Goal: Information Seeking & Learning: Find specific fact

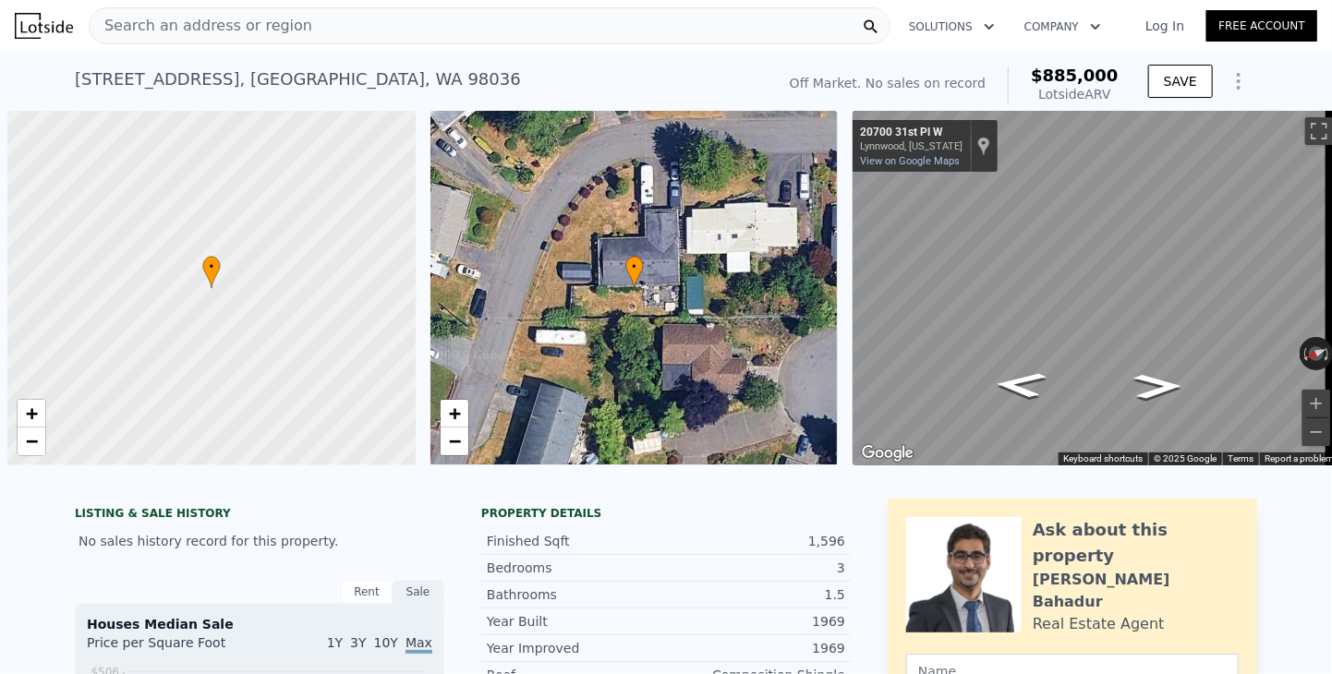
click at [320, 31] on div "Search an address or region" at bounding box center [490, 25] width 802 height 37
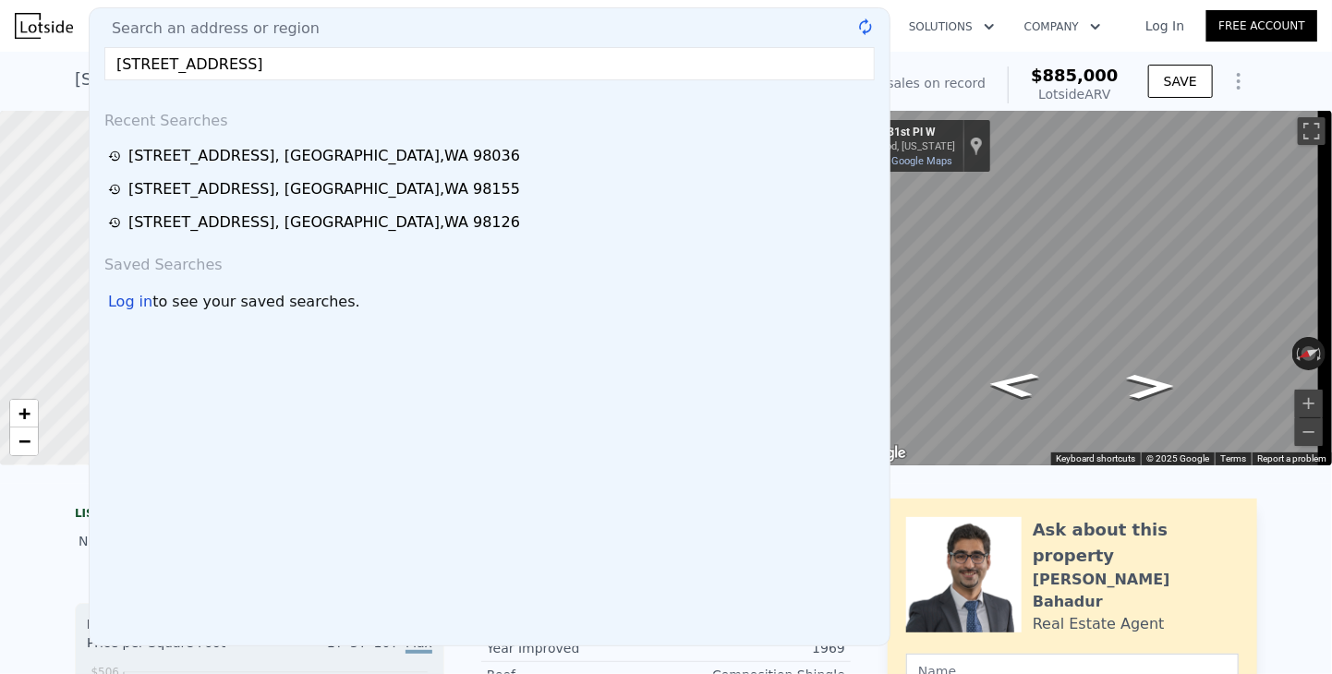
click at [277, 60] on input "[STREET_ADDRESS]" at bounding box center [489, 63] width 770 height 33
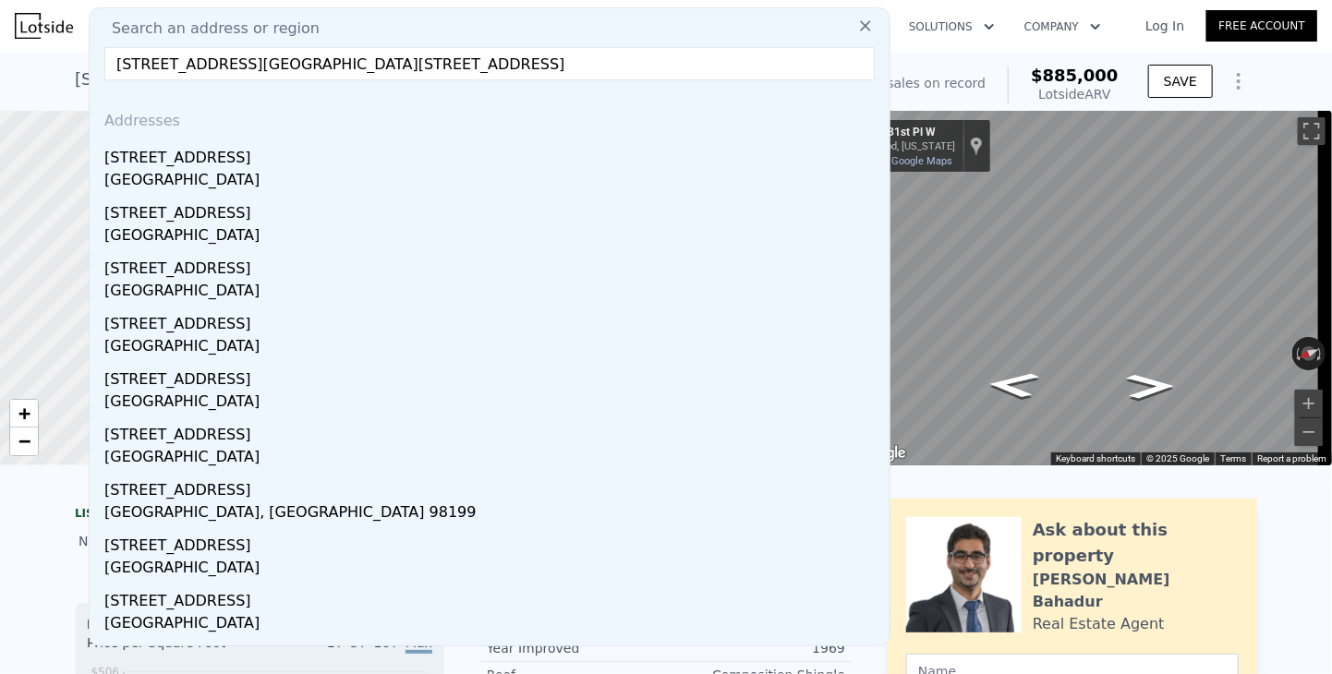
drag, startPoint x: 689, startPoint y: 68, endPoint x: -48, endPoint y: 8, distance: 739.6
click at [0, 8] on html "Search an address or region Search an address or region [STREET_ADDRESS][GEOGRA…" at bounding box center [666, 337] width 1332 height 674
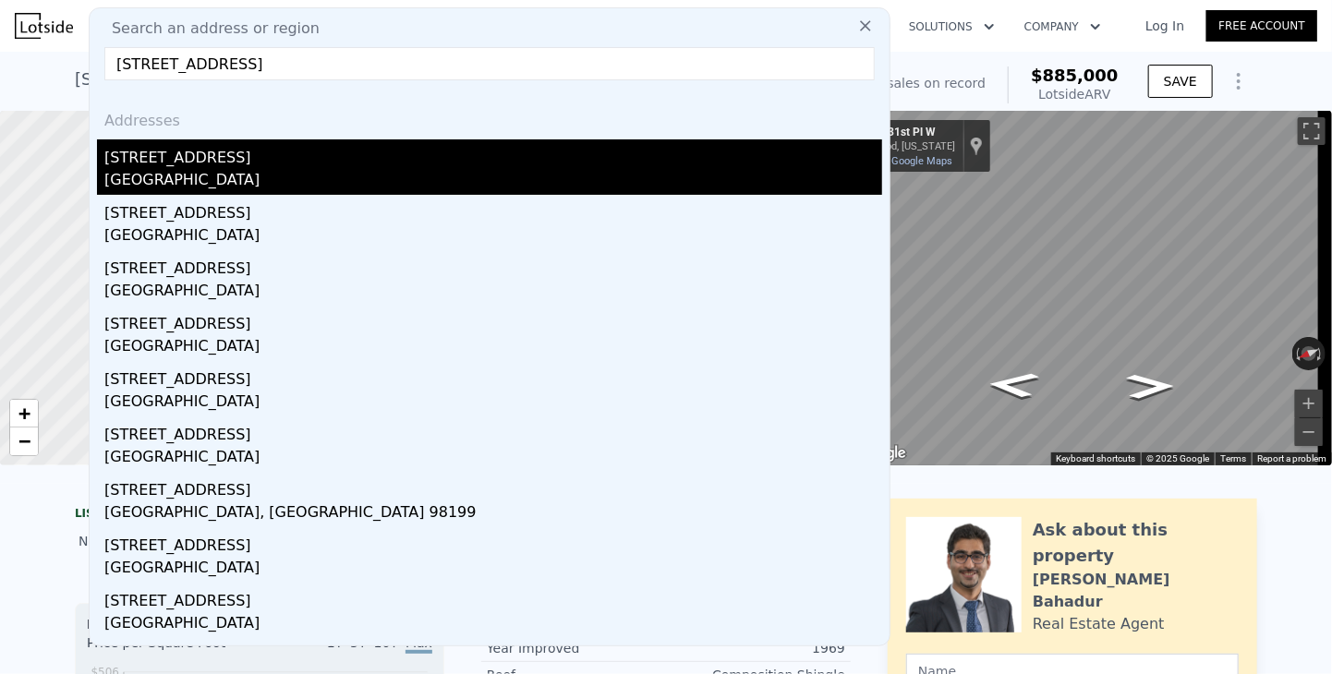
type input "[STREET_ADDRESS]"
click at [118, 161] on div "[STREET_ADDRESS]" at bounding box center [493, 154] width 778 height 30
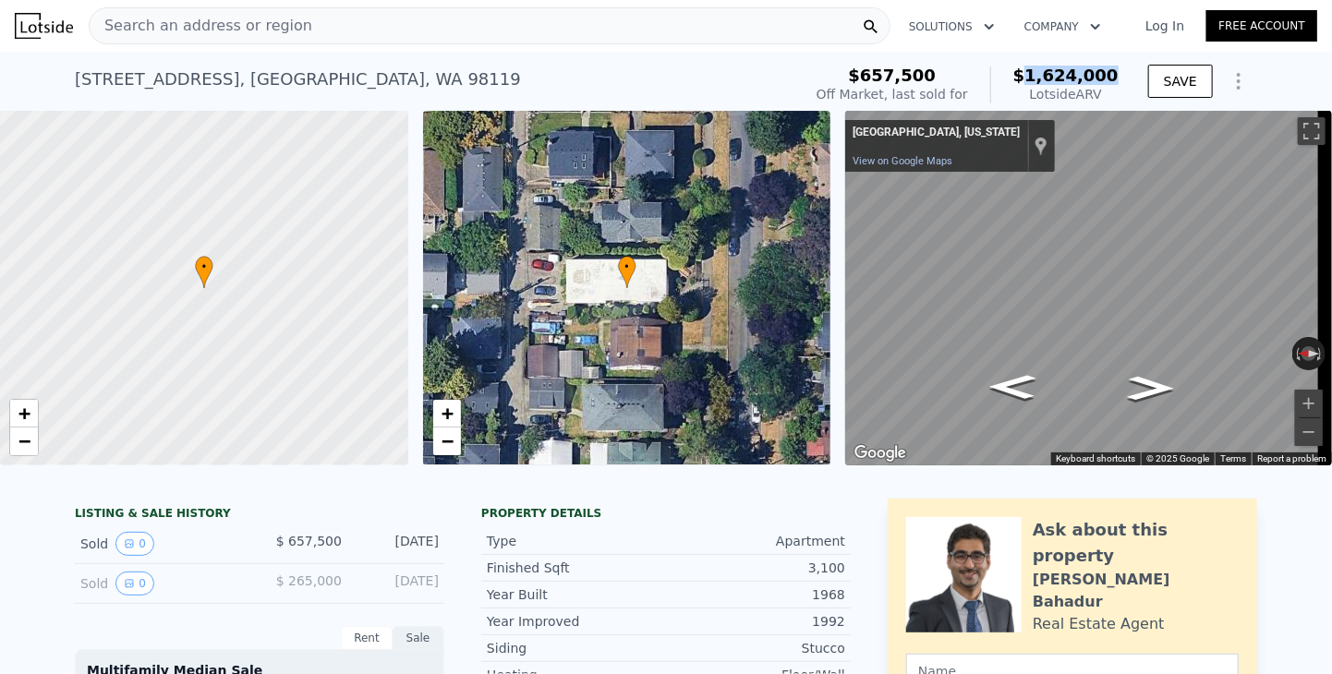
drag, startPoint x: 1043, startPoint y: 75, endPoint x: 1117, endPoint y: 79, distance: 74.0
click at [1117, 79] on div "$657,500 Off Market, last sold for $1,624,000 Lotside ARV" at bounding box center [967, 85] width 317 height 52
copy span "1,624,000"
